Goal: Transaction & Acquisition: Purchase product/service

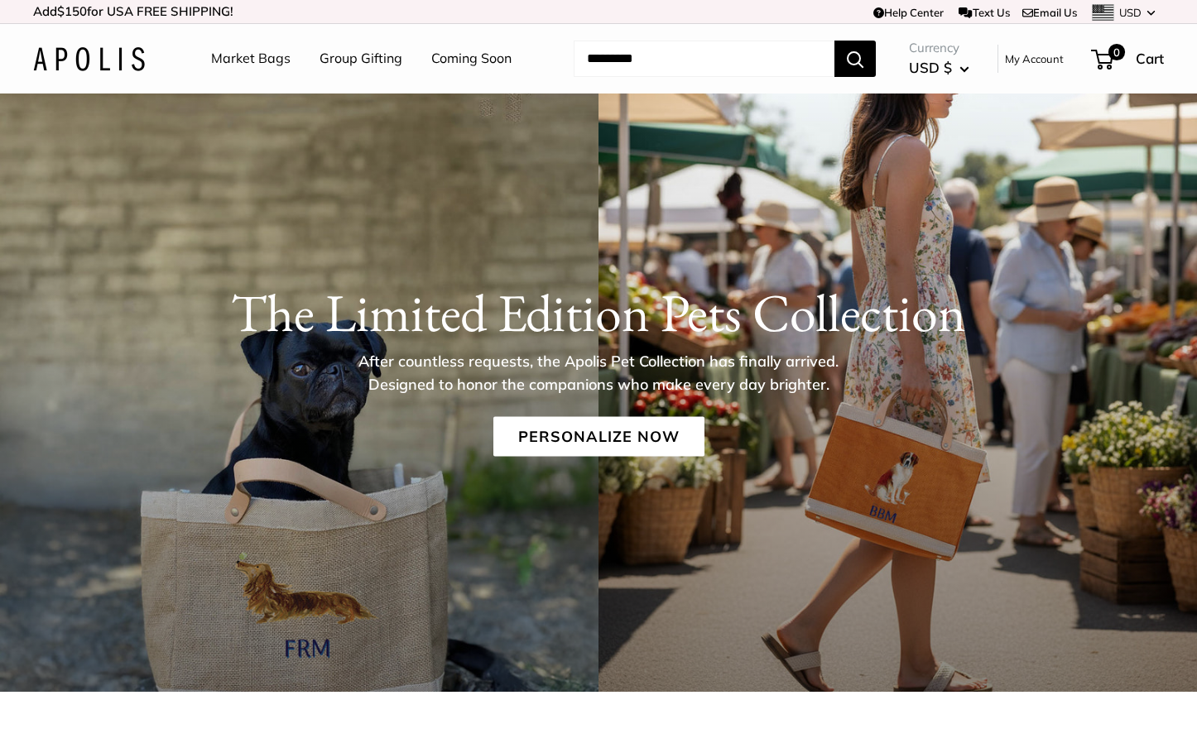
click at [643, 57] on input "Search..." at bounding box center [704, 59] width 261 height 36
paste input "*********"
type input "*********"
click at [834, 41] on button "Search" at bounding box center [854, 59] width 41 height 36
